Goal: Information Seeking & Learning: Learn about a topic

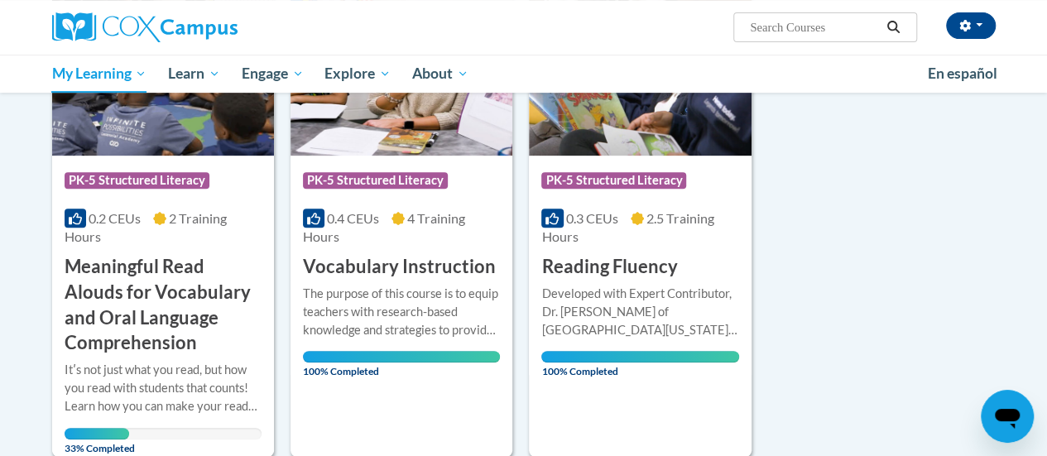
click at [121, 282] on h3 "Meaningful Read Alouds for Vocabulary and Oral Language Comprehension" at bounding box center [163, 305] width 197 height 102
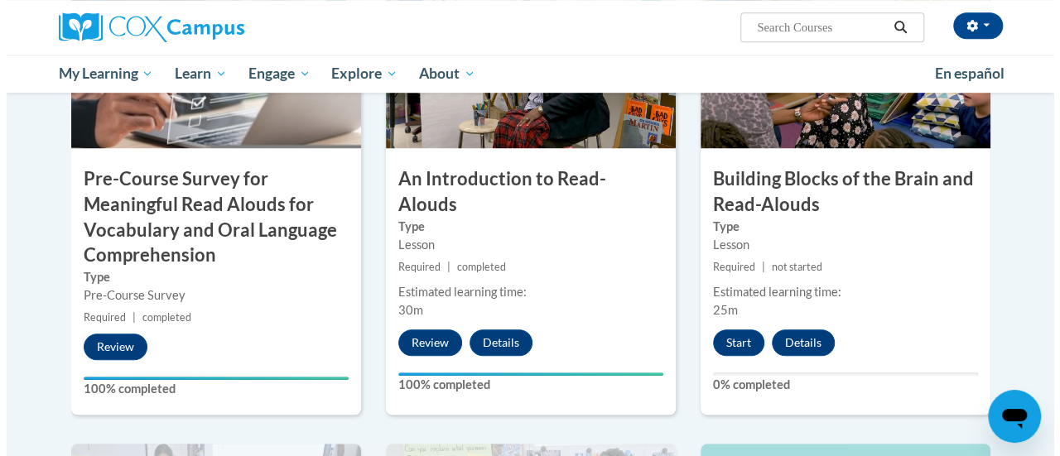
scroll to position [518, 0]
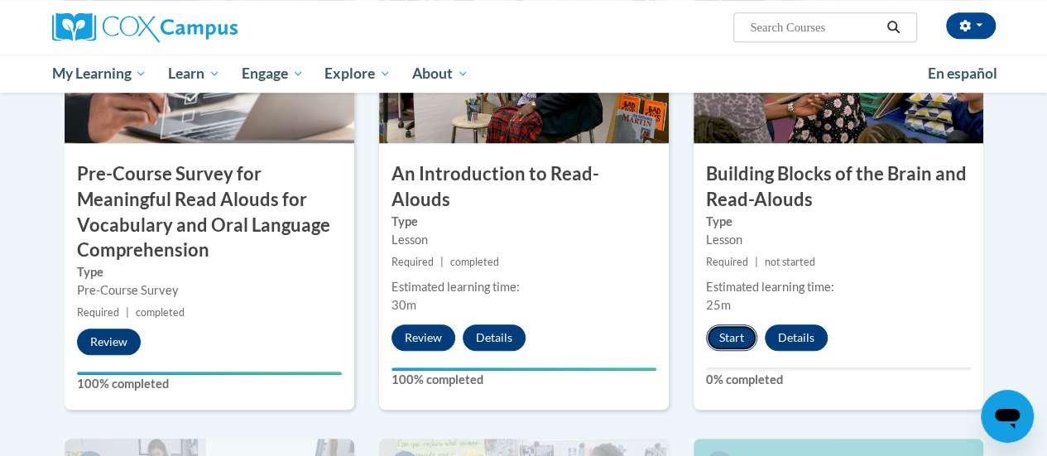
click at [722, 330] on button "Start" at bounding box center [731, 338] width 51 height 26
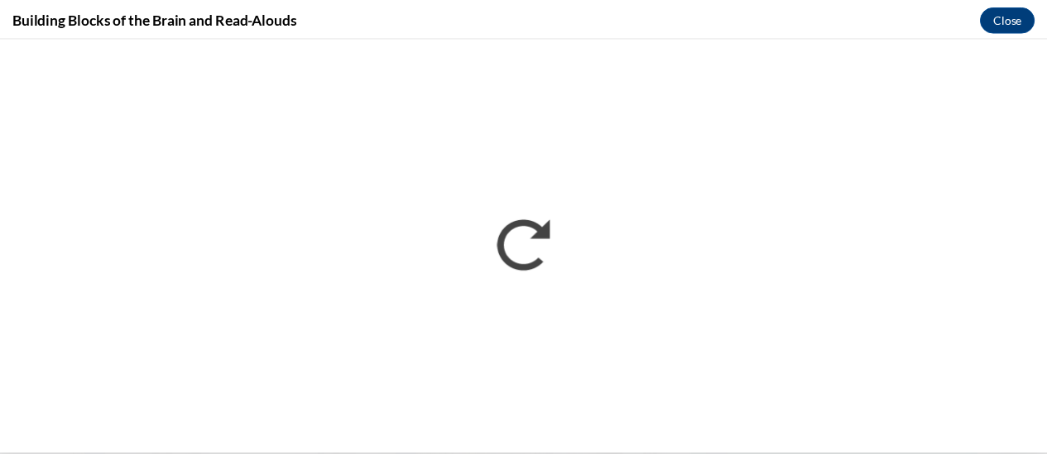
scroll to position [0, 0]
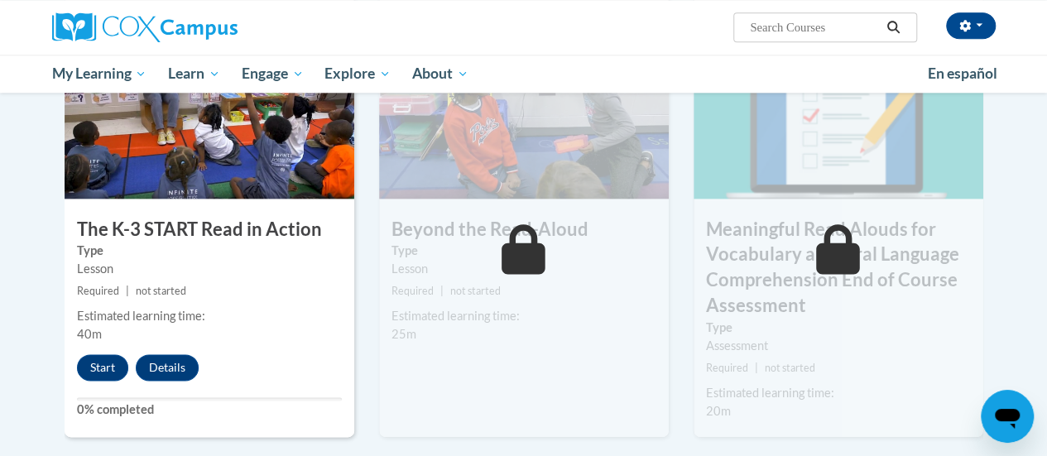
scroll to position [975, 0]
